Goal: Task Accomplishment & Management: Manage account settings

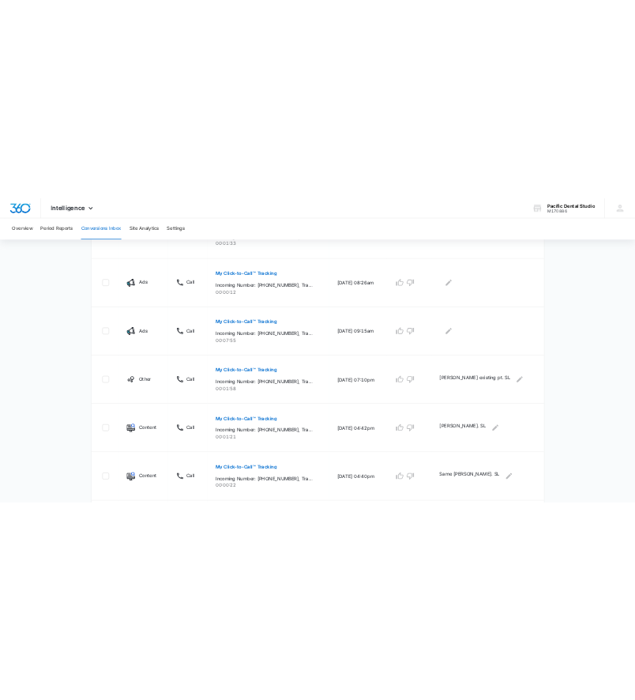
scroll to position [632, 0]
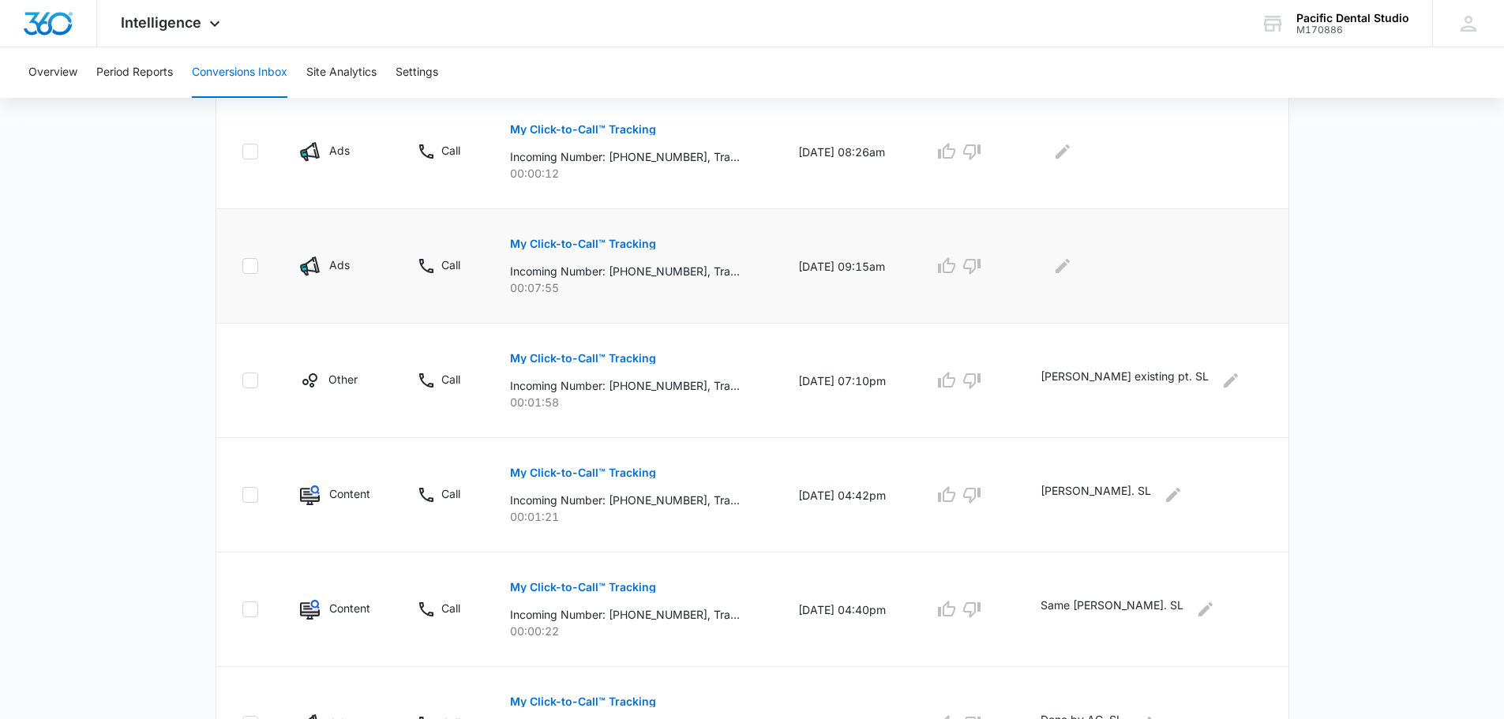
click at [602, 231] on button "My Click-to-Call™ Tracking" at bounding box center [583, 244] width 146 height 38
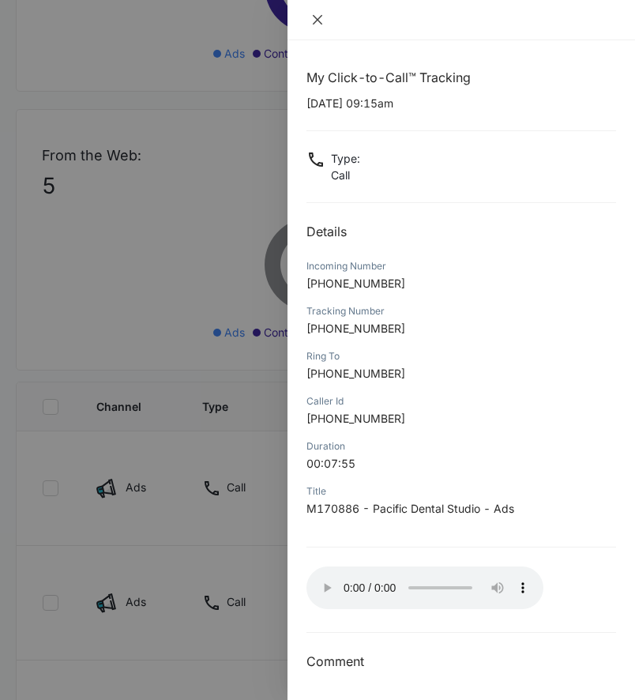
click at [323, 23] on icon "close" at bounding box center [317, 19] width 13 height 13
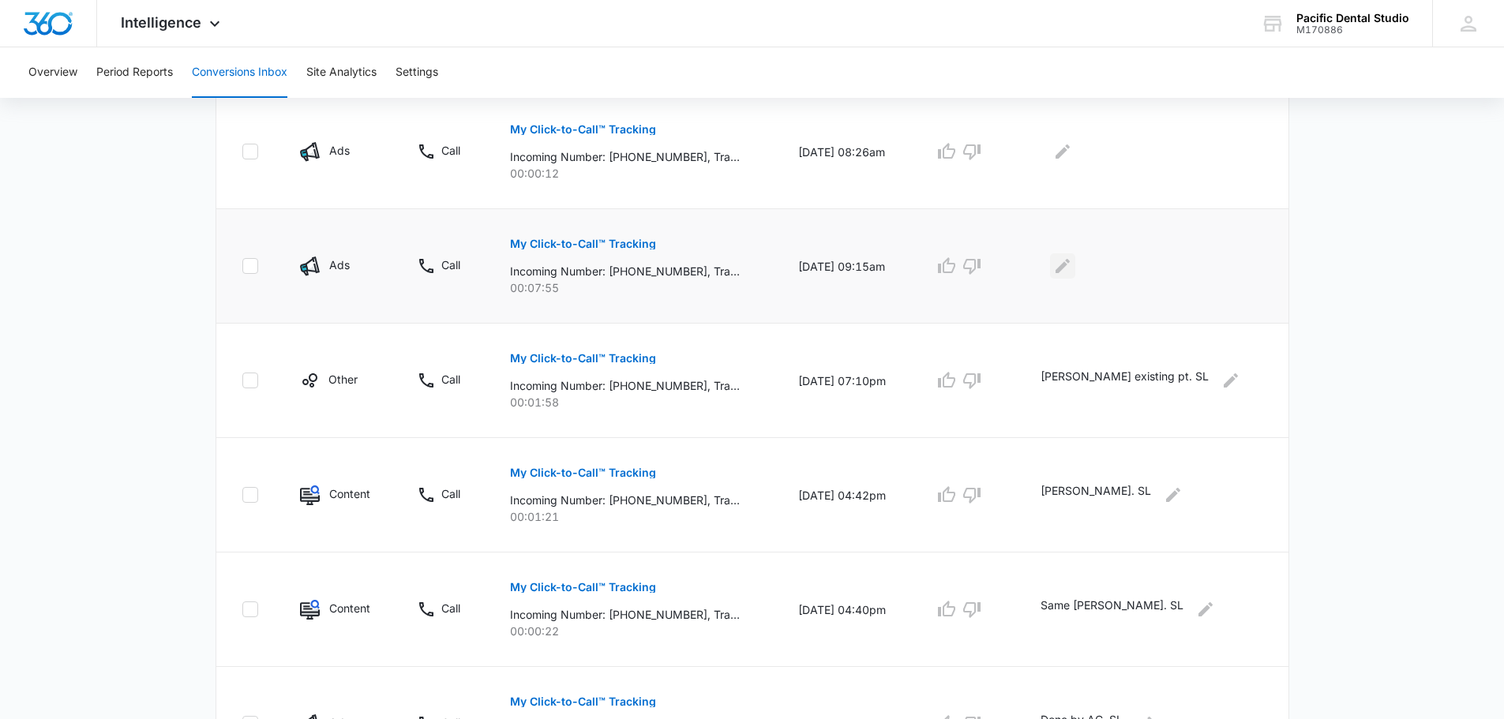
click at [646, 269] on icon "Edit Comments" at bounding box center [1062, 266] width 19 height 19
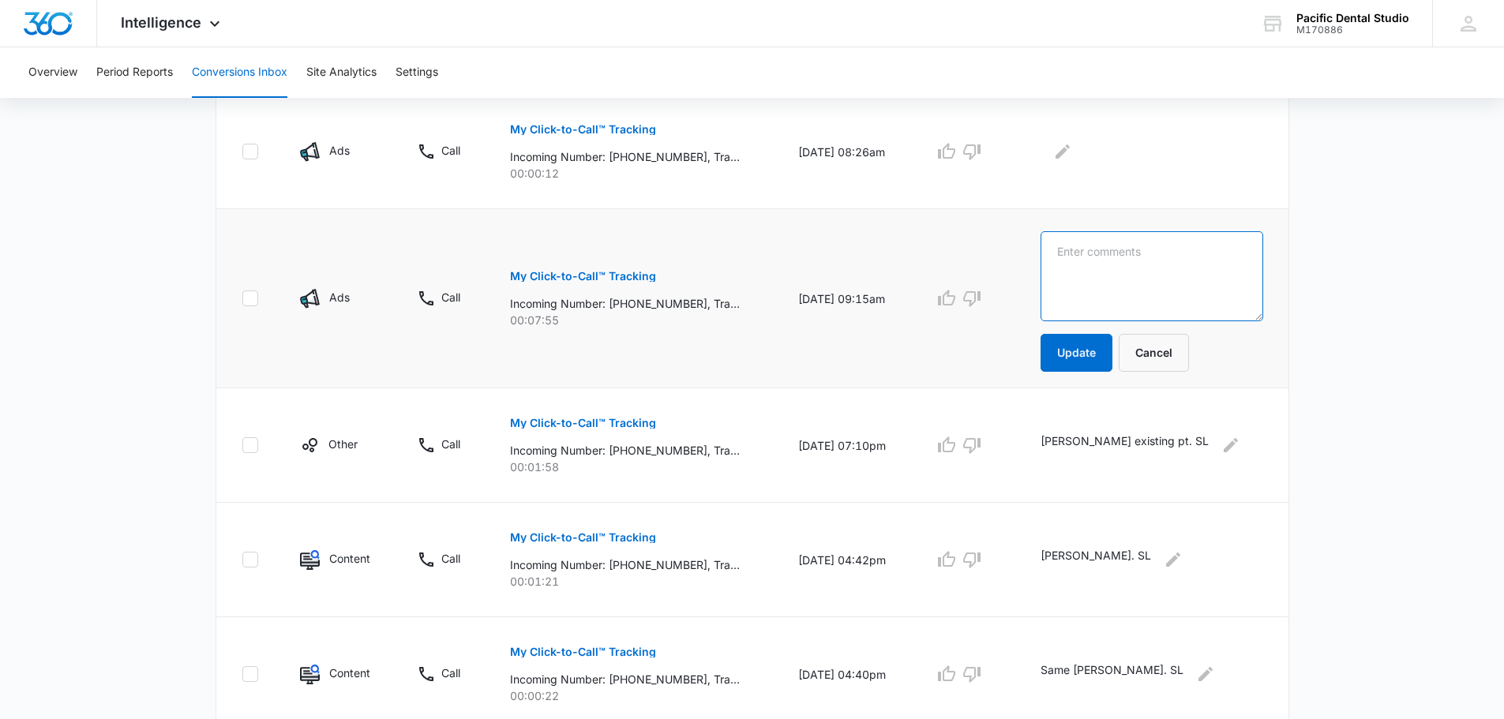
click at [646, 275] on textarea at bounding box center [1152, 276] width 222 height 90
type textarea "Done by AC. SL"
click at [646, 357] on button "Update" at bounding box center [1077, 353] width 72 height 38
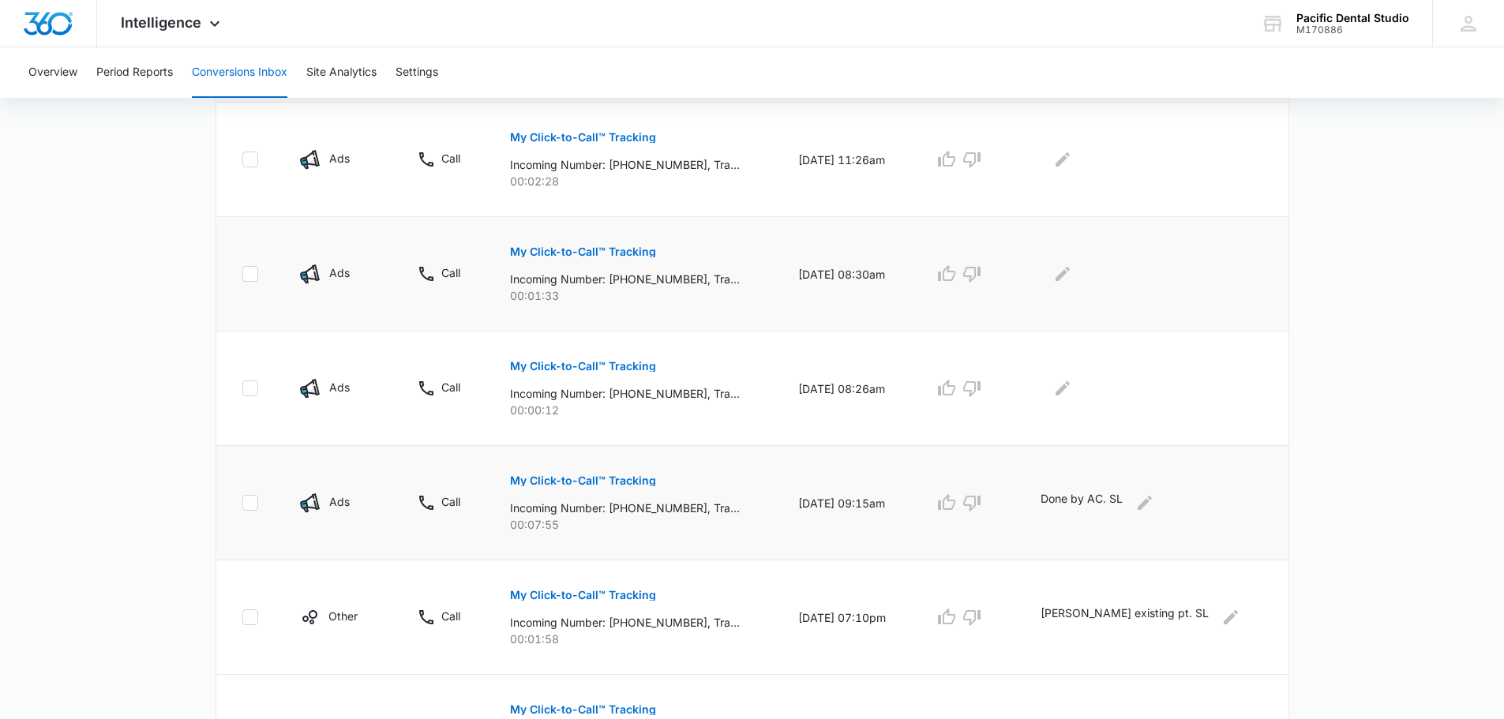
scroll to position [316, 0]
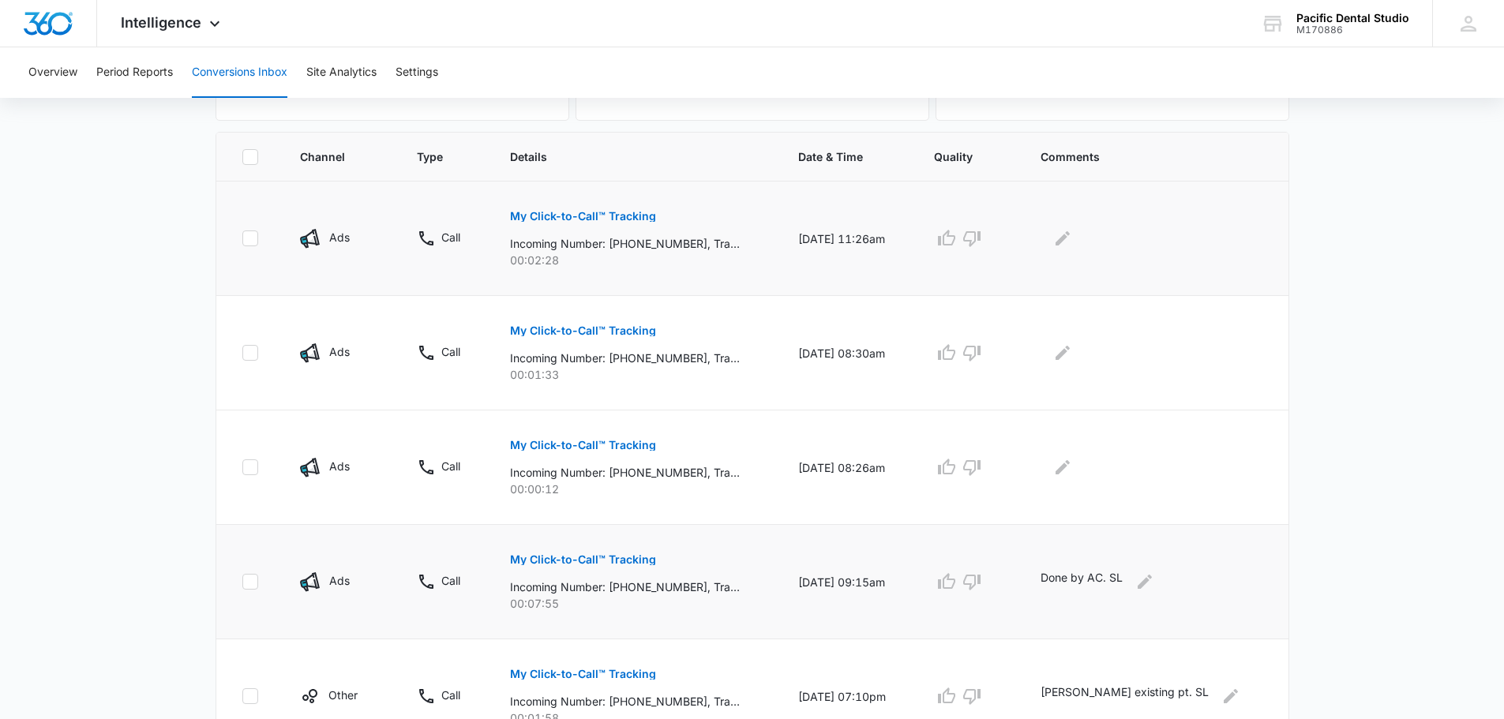
click at [628, 216] on p "My Click-to-Call™ Tracking" at bounding box center [583, 216] width 146 height 11
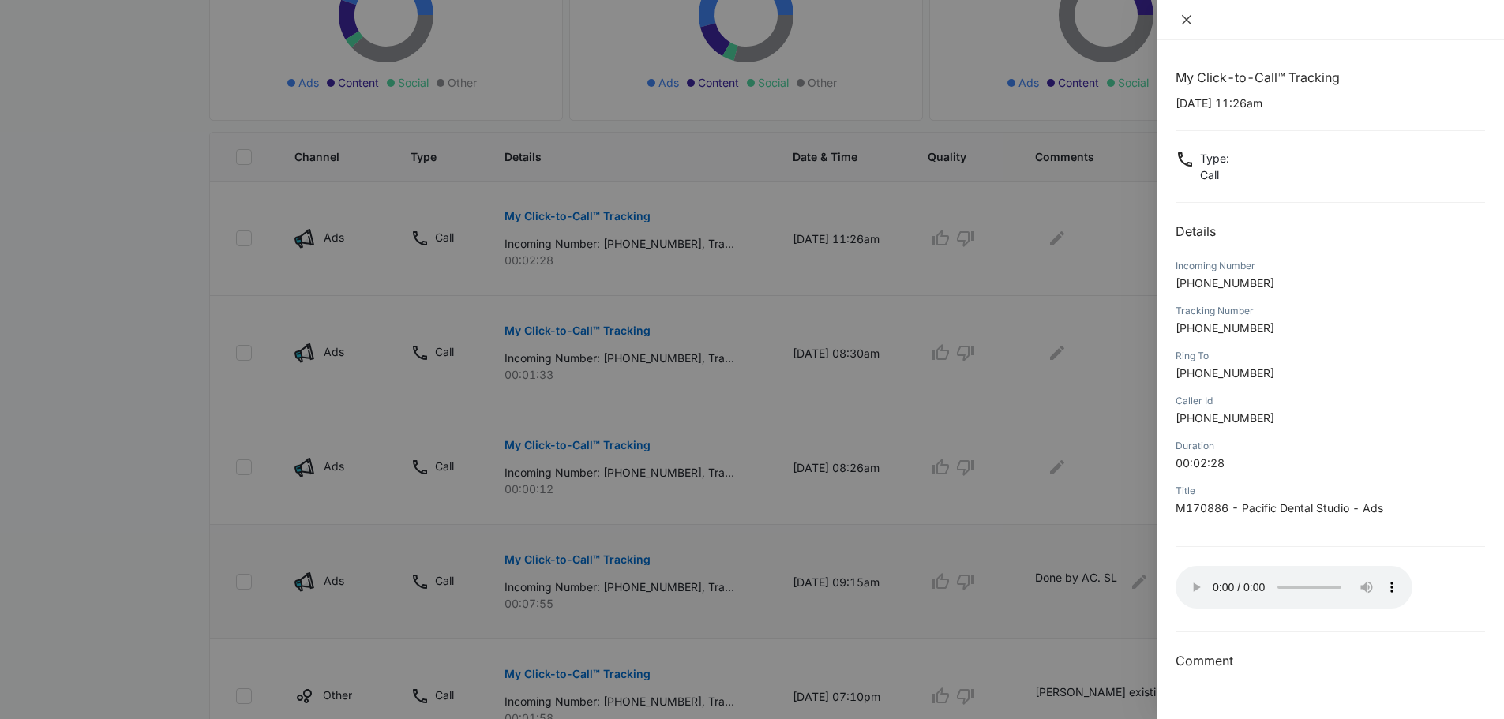
click at [646, 23] on icon "close" at bounding box center [1186, 19] width 9 height 9
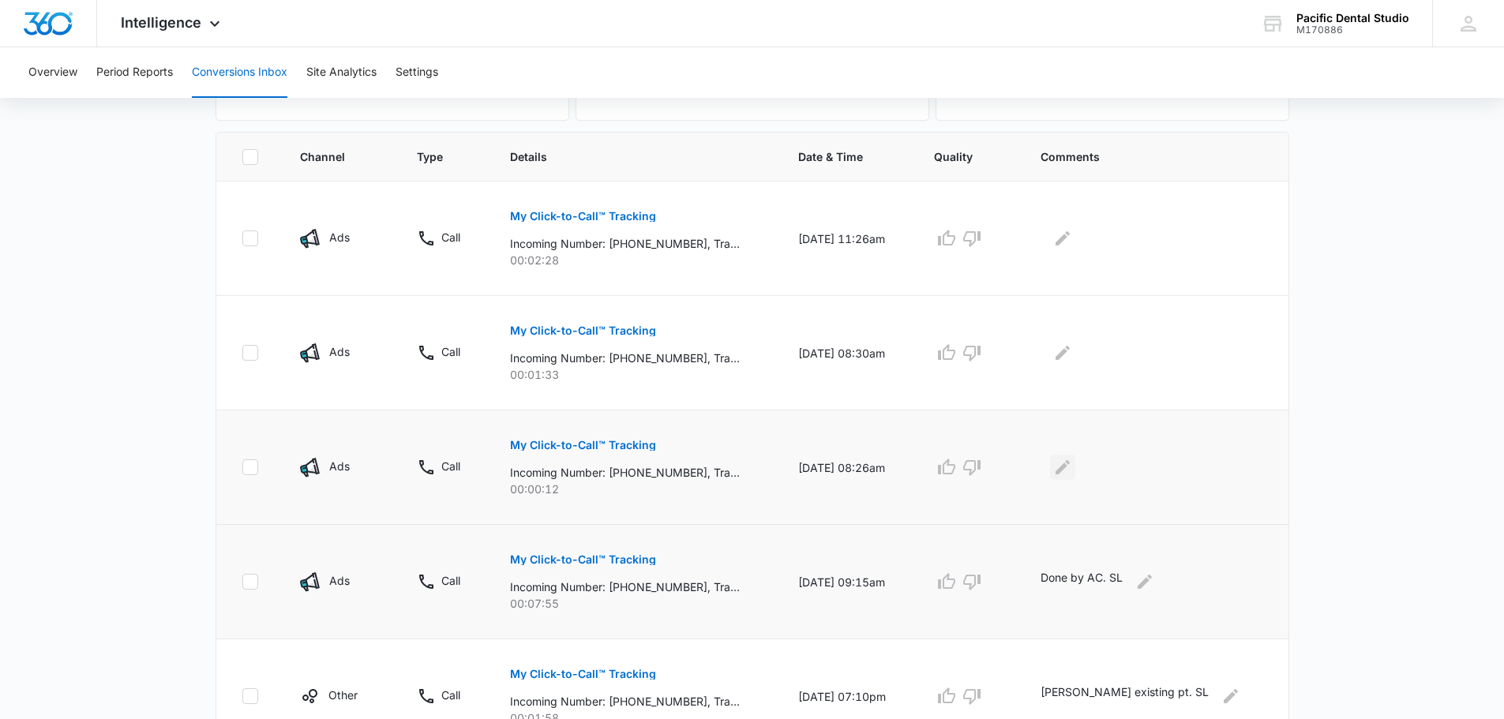
click at [646, 463] on button "Edit Comments" at bounding box center [1062, 467] width 25 height 25
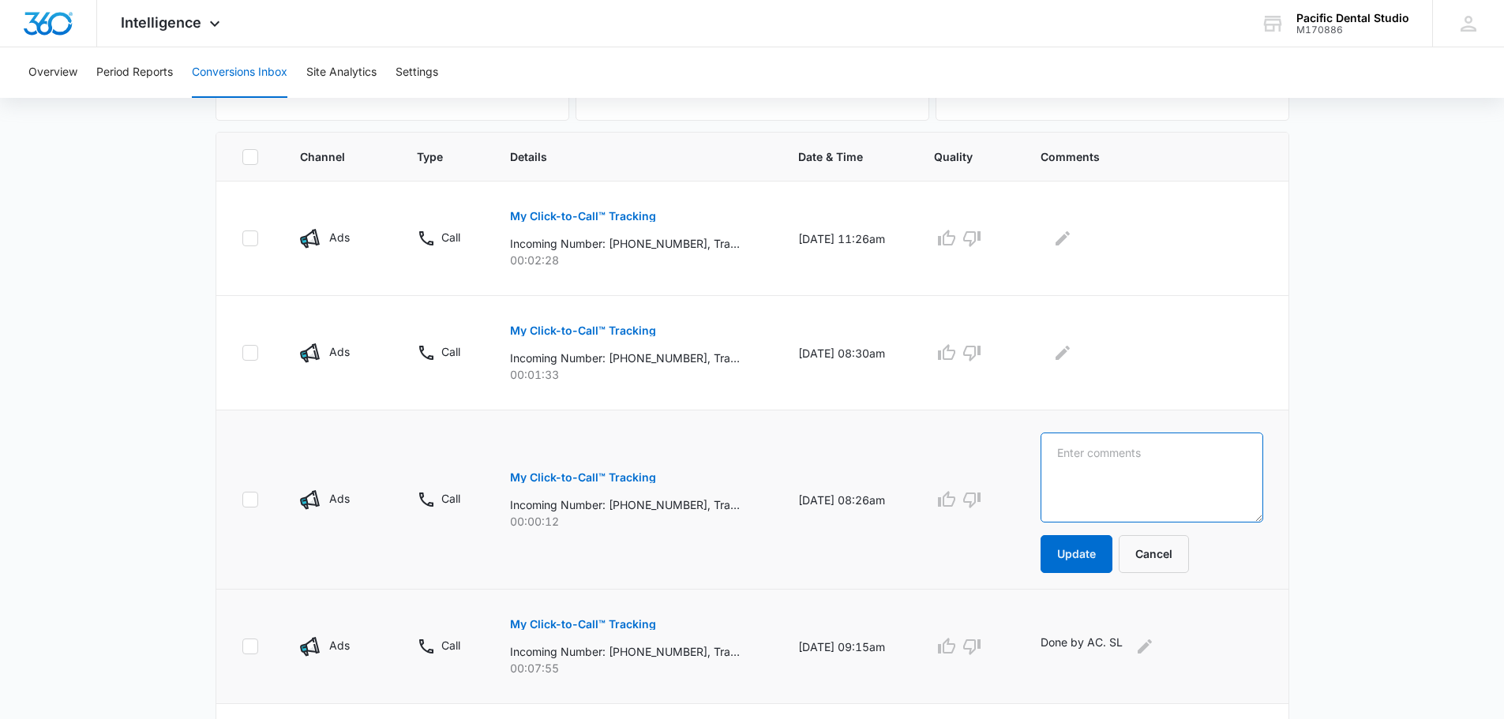
click at [646, 463] on textarea at bounding box center [1152, 478] width 222 height 90
click at [646, 474] on textarea at bounding box center [1152, 478] width 222 height 90
type textarea "Existing"
